Goal: Task Accomplishment & Management: Manage account settings

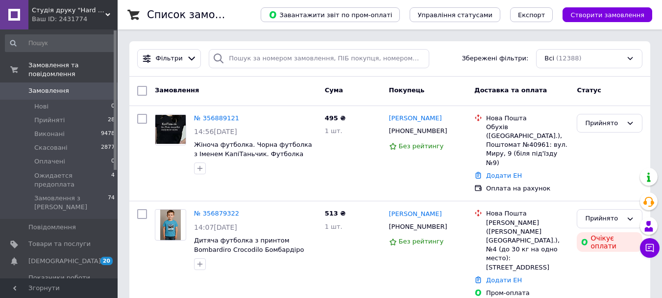
click at [71, 11] on span "Студія друку "Hard Print"" at bounding box center [69, 10] width 74 height 9
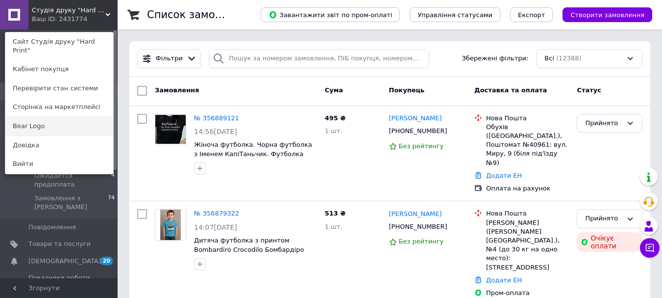
click at [73, 118] on link "Bear Logo" at bounding box center [59, 126] width 108 height 19
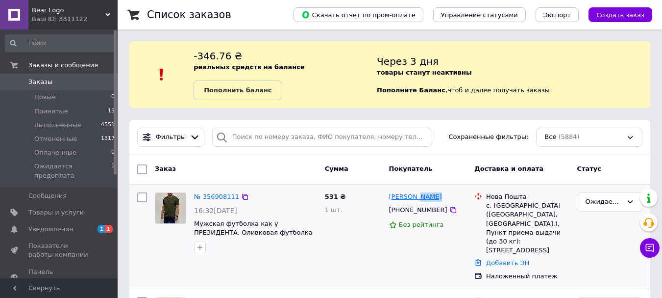
drag, startPoint x: 450, startPoint y: 198, endPoint x: 420, endPoint y: 199, distance: 30.4
click at [420, 199] on div "Людмила Шолох" at bounding box center [428, 196] width 80 height 11
copy link "Шолох"
drag, startPoint x: 85, startPoint y: 9, endPoint x: 64, endPoint y: 80, distance: 74.1
click at [84, 10] on span "Bear Logo" at bounding box center [69, 10] width 74 height 9
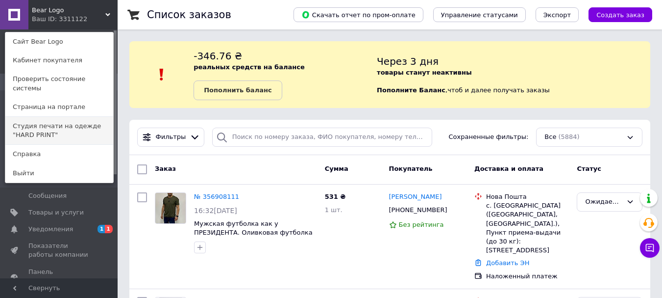
click at [55, 121] on link "Студия печати на одежде "HARD PRINT"" at bounding box center [59, 130] width 108 height 27
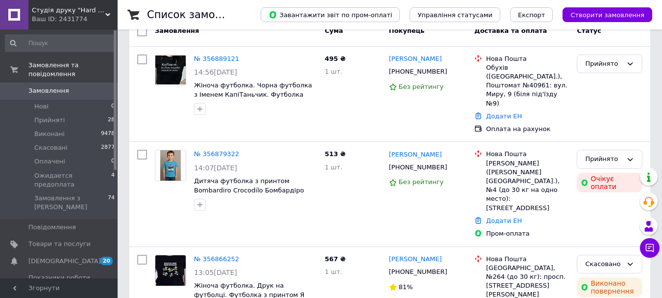
scroll to position [196, 0]
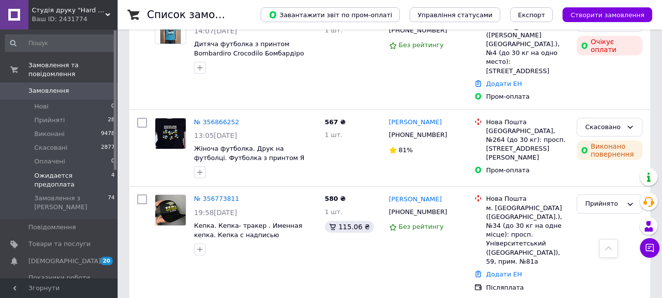
click at [76, 171] on span "Ожидается предоплата" at bounding box center [72, 180] width 77 height 18
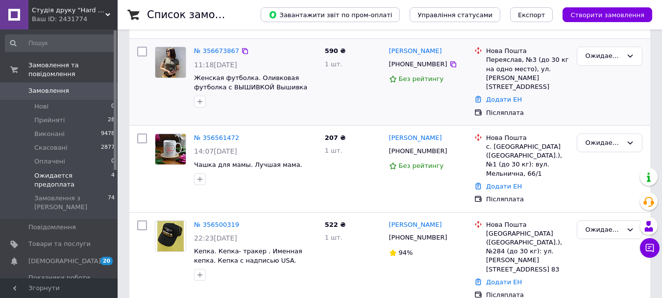
scroll to position [188, 0]
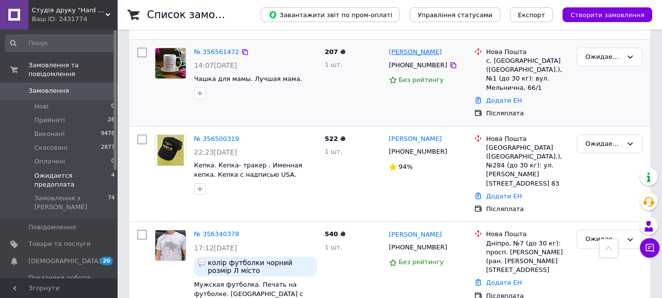
drag, startPoint x: 436, startPoint y: 44, endPoint x: 389, endPoint y: 45, distance: 47.1
click at [389, 47] on div "[PERSON_NAME]" at bounding box center [428, 52] width 80 height 11
